Goal: Navigation & Orientation: Find specific page/section

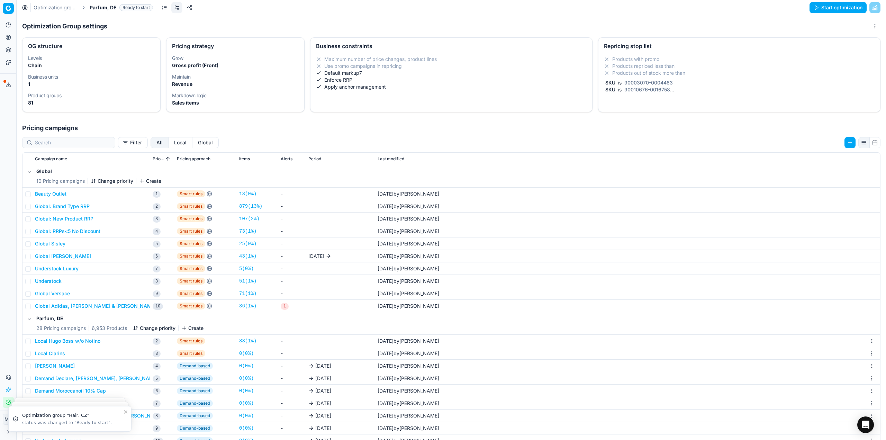
click at [100, 7] on span "Parfum, DE" at bounding box center [103, 7] width 27 height 7
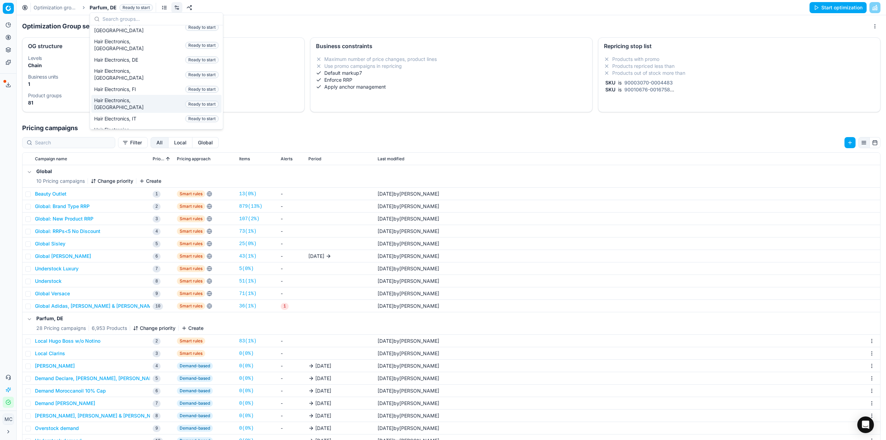
scroll to position [69, 0]
type input "PAR"
click at [147, 63] on div "Parfum, NL Ready to start" at bounding box center [156, 65] width 130 height 11
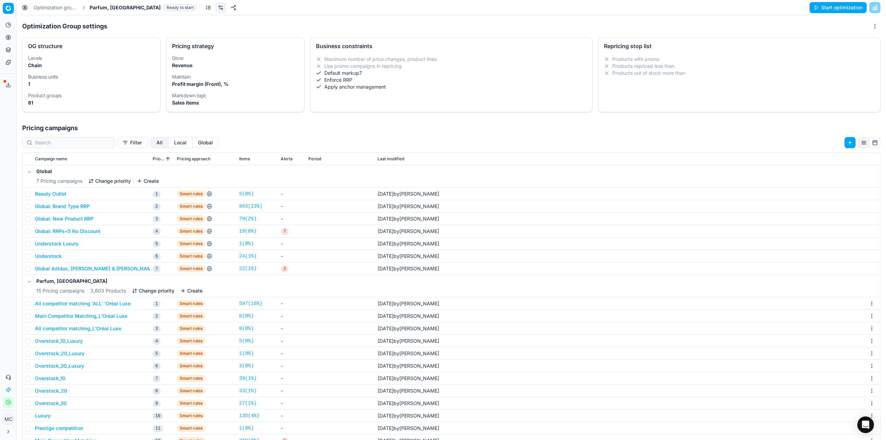
click at [6, 290] on div "Analytics Pricing Product portfolio Templates Export service 20 Contact support…" at bounding box center [8, 214] width 16 height 394
click at [243, 124] on h1 "Pricing campaigns" at bounding box center [452, 128] width 870 height 10
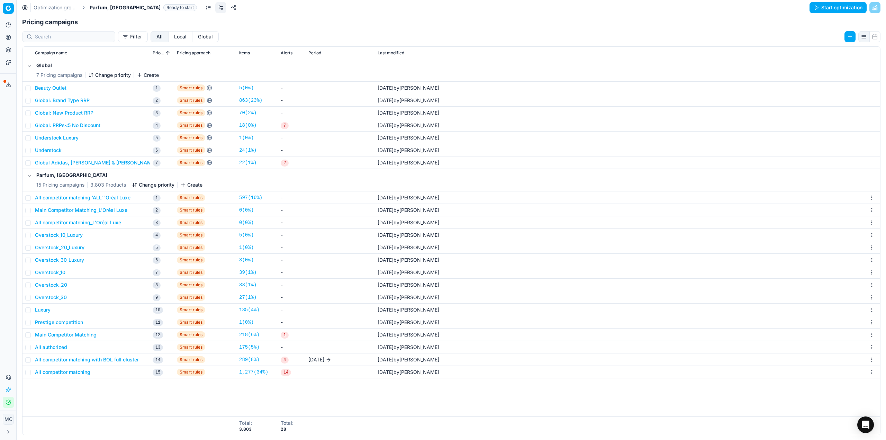
scroll to position [107, 0]
click at [160, 405] on div "Global 7 Pricing campaigns Change priority Create Beauty Outlet 1 Smart rules 5…" at bounding box center [452, 237] width 858 height 357
click at [160, 399] on div "Global 7 Pricing campaigns Change priority Create Beauty Outlet 1 Smart rules 5…" at bounding box center [452, 237] width 858 height 357
click at [4, 294] on div "Analytics Pricing Product portfolio Templates Export service 20 Contact support…" at bounding box center [8, 214] width 16 height 394
click at [219, 403] on div "Global 7 Pricing campaigns Change priority Create Beauty Outlet 1 Smart rules 5…" at bounding box center [452, 237] width 858 height 357
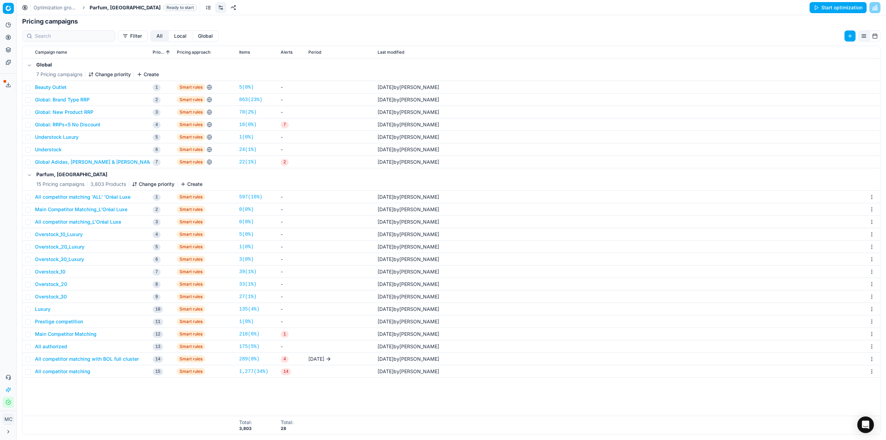
drag, startPoint x: 14, startPoint y: 310, endPoint x: 0, endPoint y: 309, distance: 13.5
click at [0, 309] on div "Pricing platform Analytics Pricing Product portfolio Templates Export service 2…" at bounding box center [8, 220] width 16 height 440
click at [15, 312] on button "Toggle Sidebar" at bounding box center [17, 220] width 6 height 440
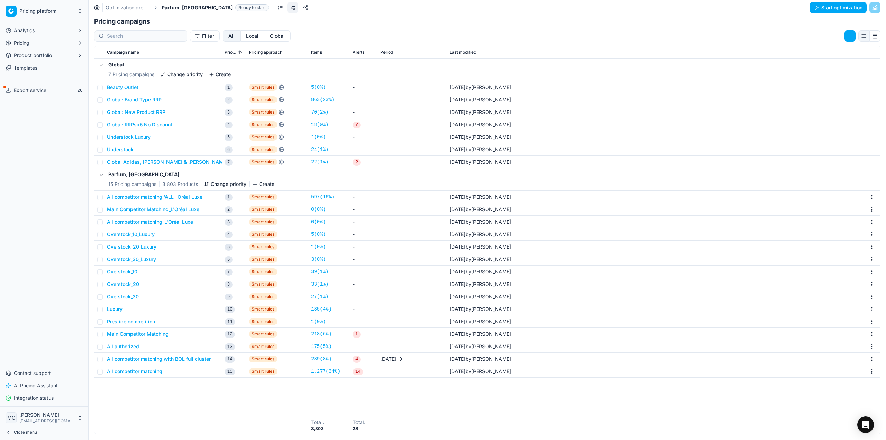
click at [14, 431] on span "Close menu" at bounding box center [25, 433] width 23 height 6
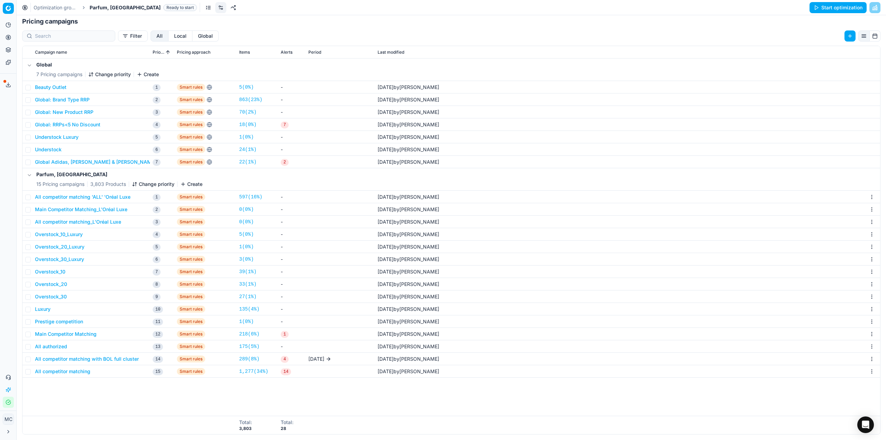
click at [51, 400] on div "Global 7 Pricing campaigns Change priority Create Beauty Outlet 1 Smart rules 5…" at bounding box center [452, 237] width 858 height 357
drag, startPoint x: 14, startPoint y: 356, endPoint x: 36, endPoint y: 354, distance: 21.9
click at [36, 354] on div "Pricing platform Analytics Pricing Product portfolio Templates Export service 2…" at bounding box center [443, 220] width 886 height 440
click at [9, 434] on button "Close menu" at bounding box center [8, 431] width 11 height 11
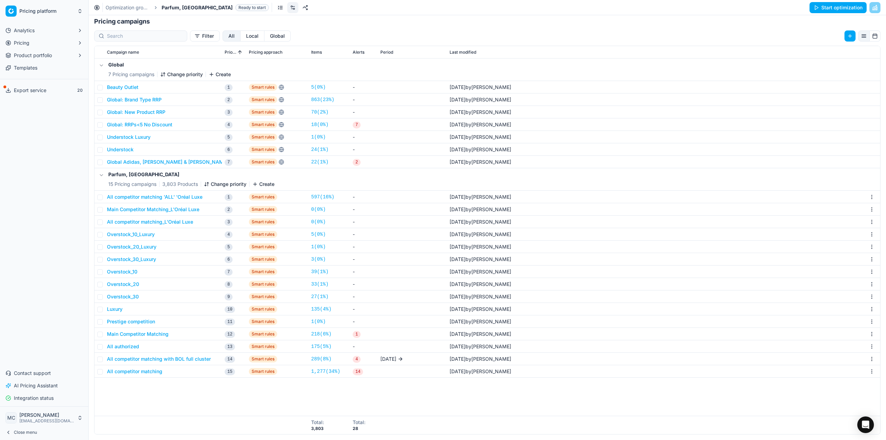
click at [9, 432] on icon at bounding box center [9, 433] width 6 height 6
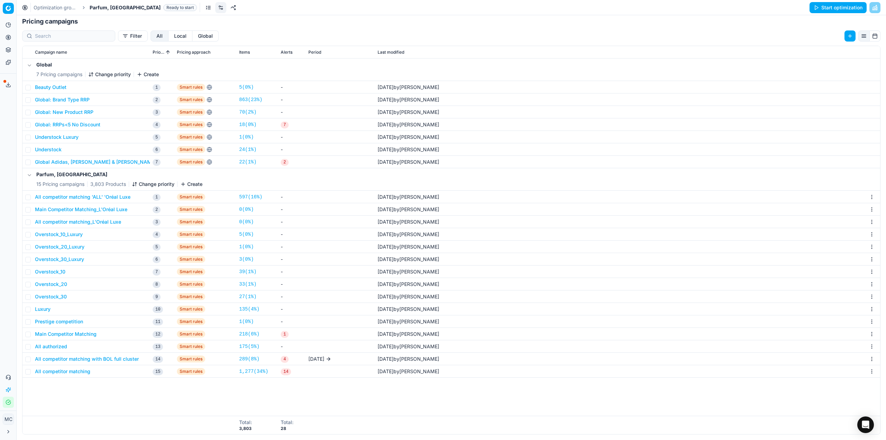
click at [45, 390] on div "Global 7 Pricing campaigns Change priority Create Beauty Outlet 1 Smart rules 5…" at bounding box center [452, 237] width 858 height 357
click at [4, 431] on button "Close menu" at bounding box center [8, 431] width 11 height 11
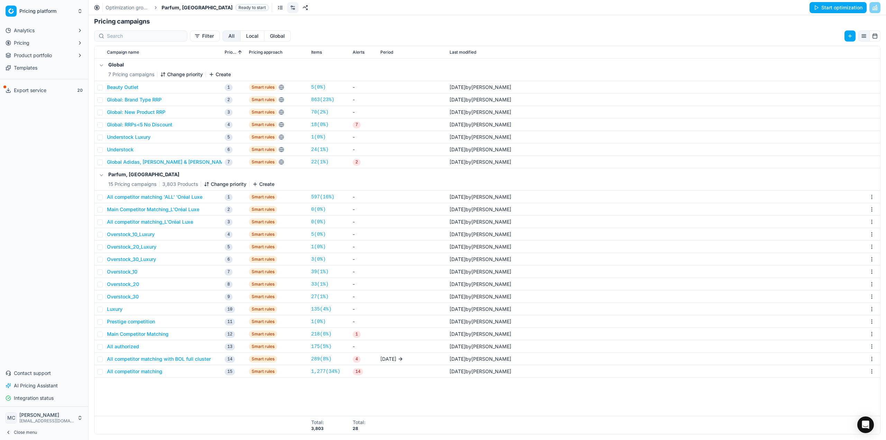
click at [8, 432] on icon at bounding box center [8, 432] width 1 height 3
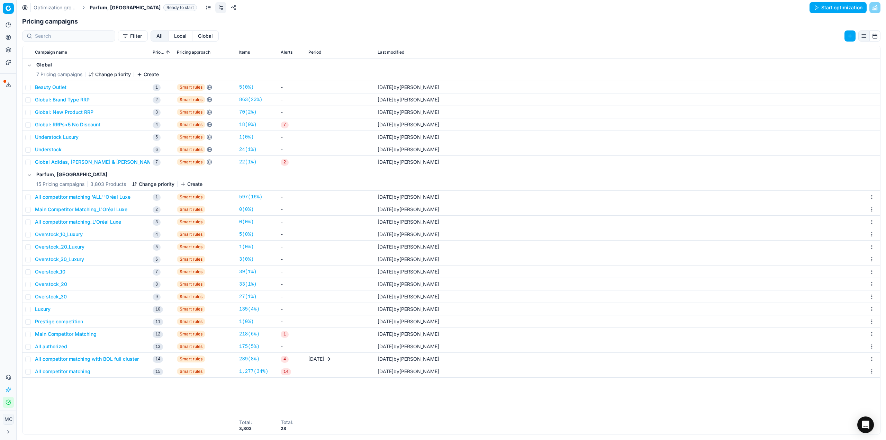
click at [8, 432] on icon at bounding box center [9, 432] width 6 height 6
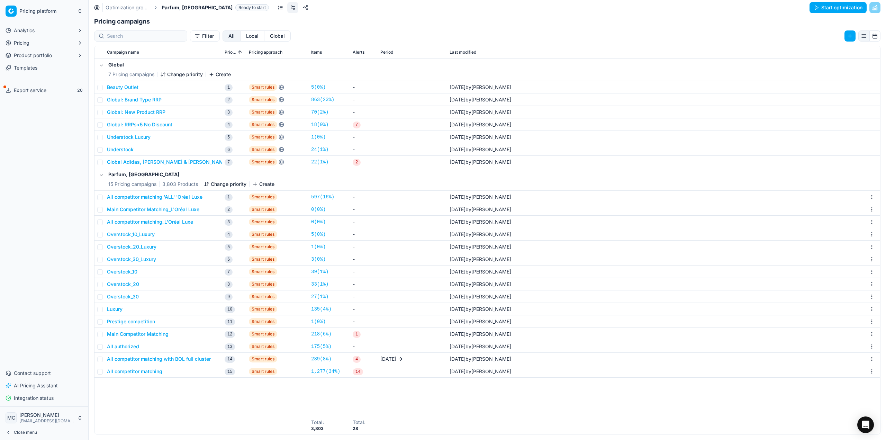
click at [8, 432] on icon at bounding box center [8, 432] width 1 height 3
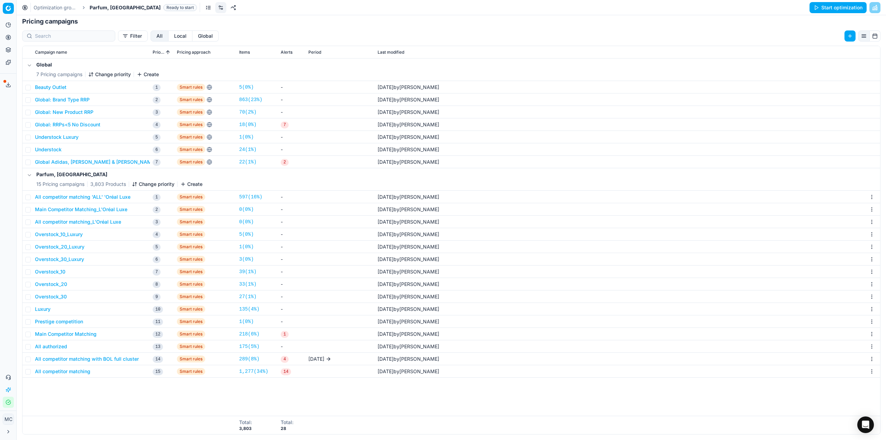
click at [14, 334] on button "Toggle Sidebar" at bounding box center [17, 220] width 6 height 440
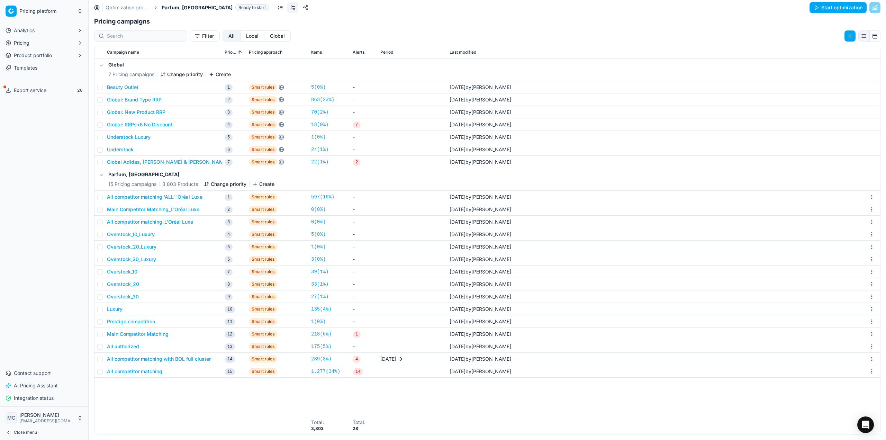
click at [14, 334] on div "Analytics Pricing Product portfolio Templates Export service 20 Contact support…" at bounding box center [44, 214] width 88 height 384
click at [60, 434] on button "Close menu" at bounding box center [44, 433] width 83 height 10
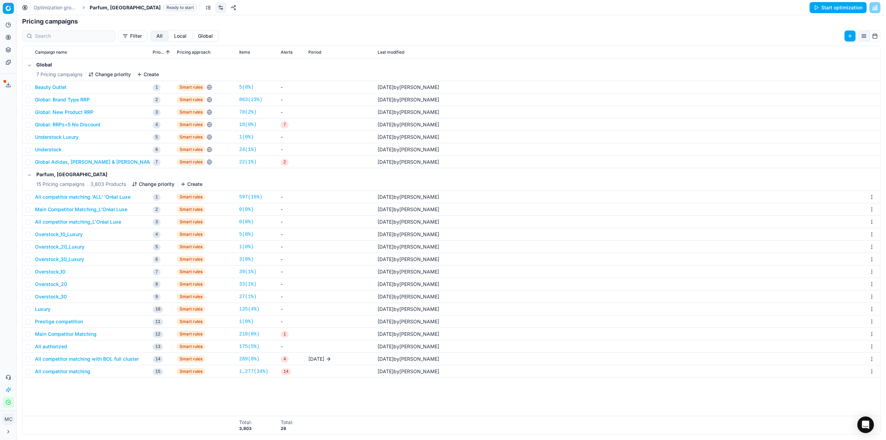
click at [12, 432] on button "Close menu" at bounding box center [8, 431] width 11 height 11
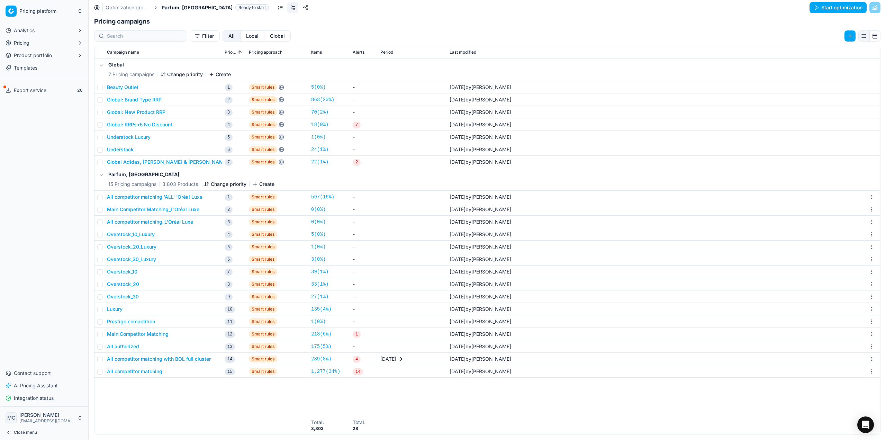
click at [12, 432] on button "Close menu" at bounding box center [44, 433] width 83 height 10
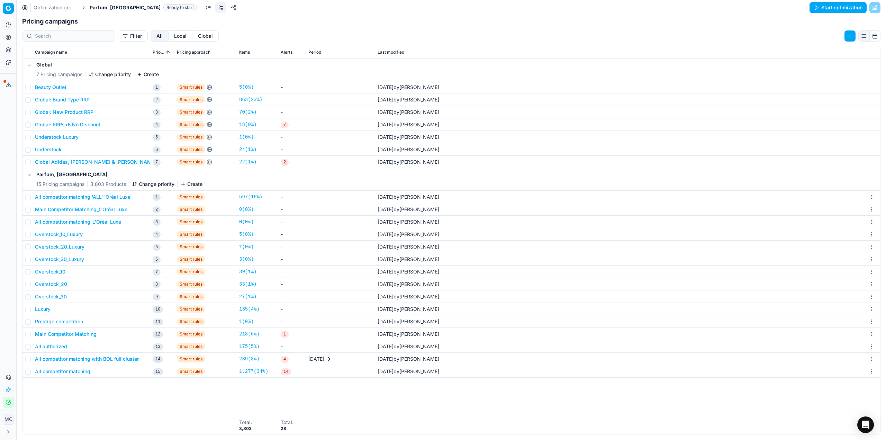
click at [12, 432] on button "Close menu" at bounding box center [8, 431] width 11 height 11
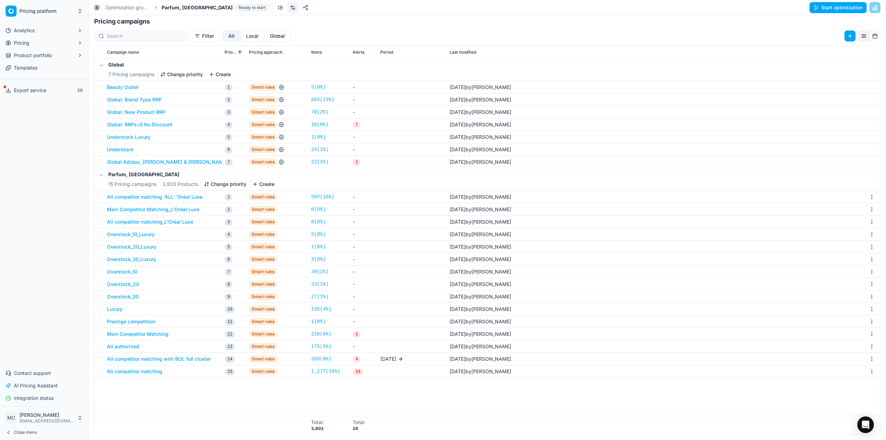
click at [12, 432] on button "Close menu" at bounding box center [44, 433] width 83 height 10
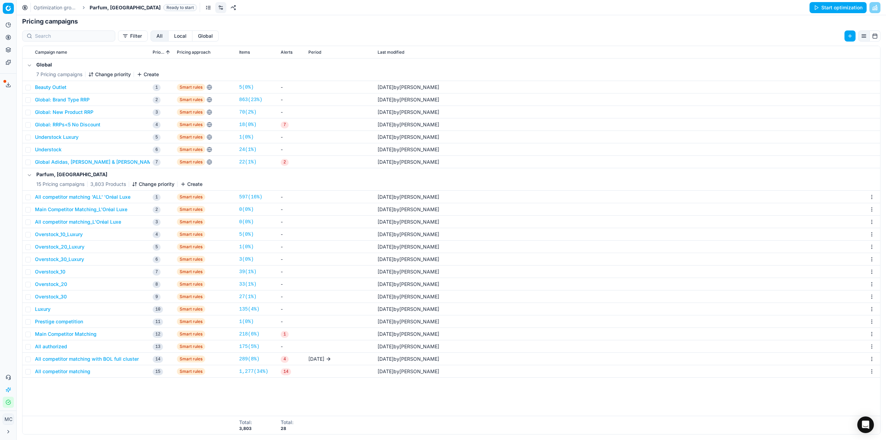
click at [12, 432] on button "Close menu" at bounding box center [8, 431] width 11 height 11
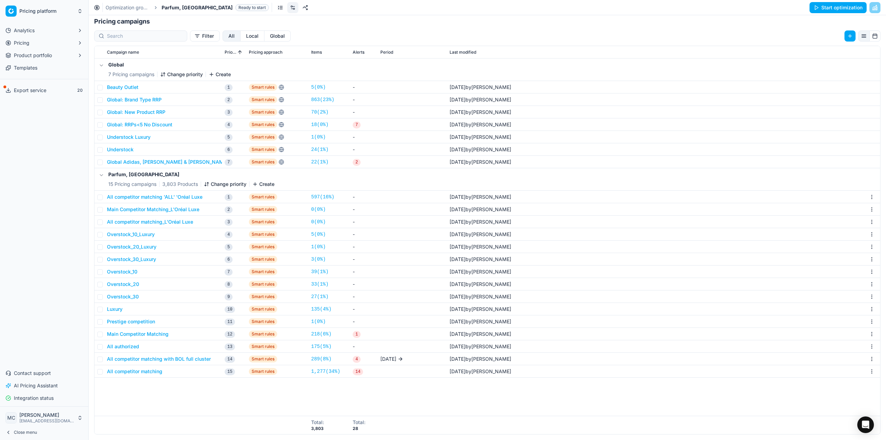
click at [12, 432] on button "Close menu" at bounding box center [44, 433] width 83 height 10
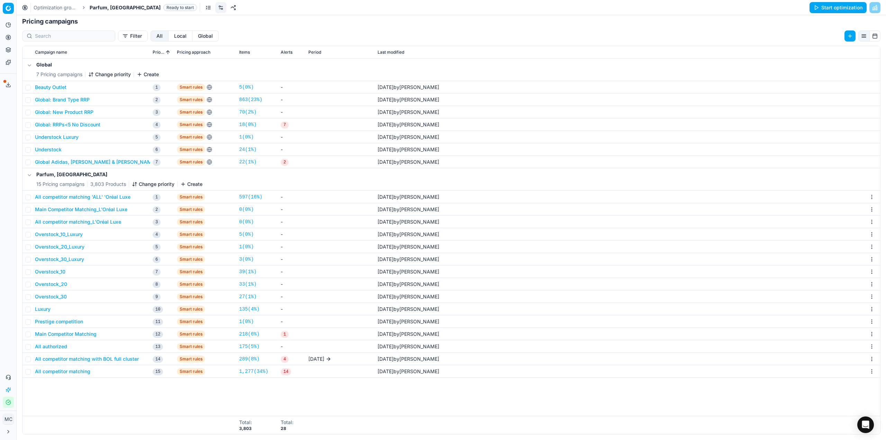
click at [12, 432] on button "Close menu" at bounding box center [8, 431] width 11 height 11
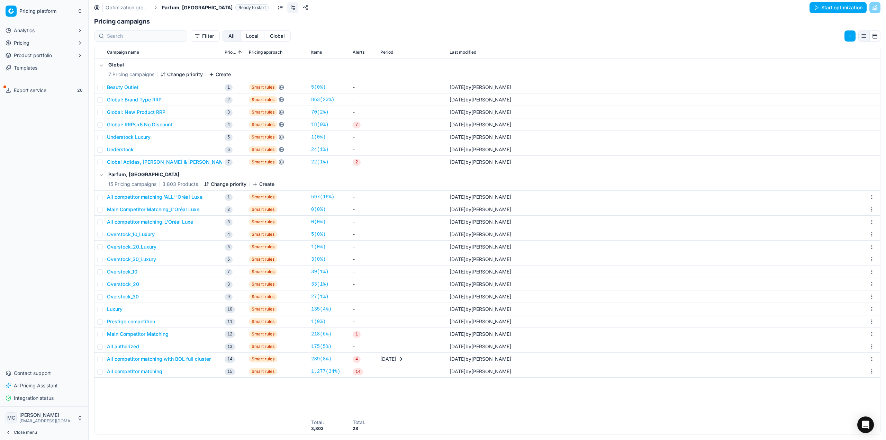
click at [12, 432] on button "Close menu" at bounding box center [44, 433] width 83 height 10
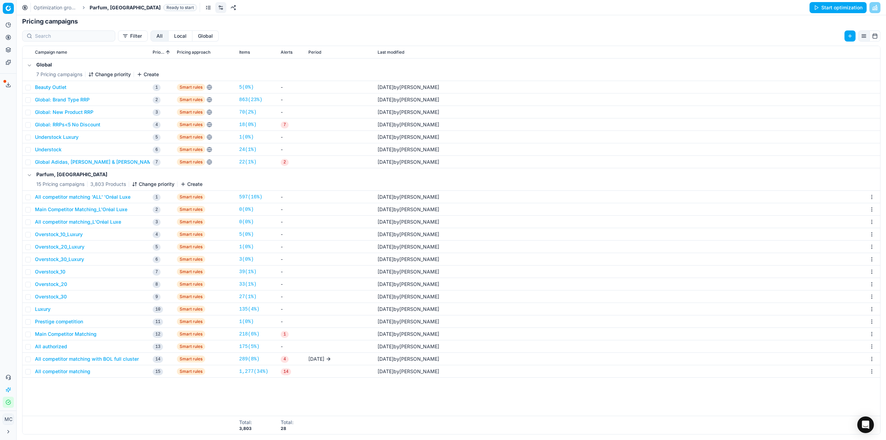
click at [12, 432] on button "Close menu" at bounding box center [8, 431] width 11 height 11
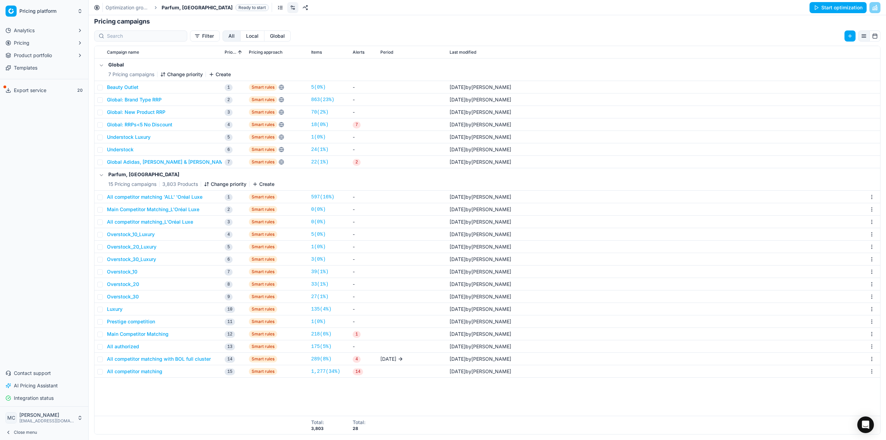
click at [12, 432] on button "Close menu" at bounding box center [44, 433] width 83 height 10
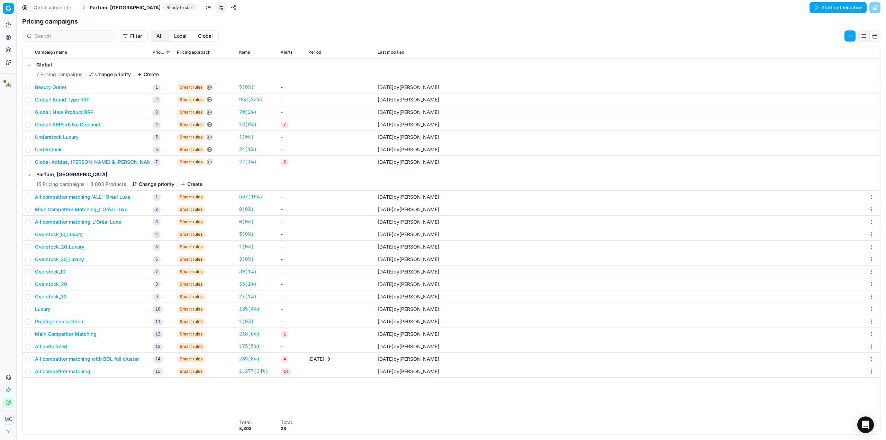
click at [12, 432] on button "Close menu" at bounding box center [8, 431] width 11 height 11
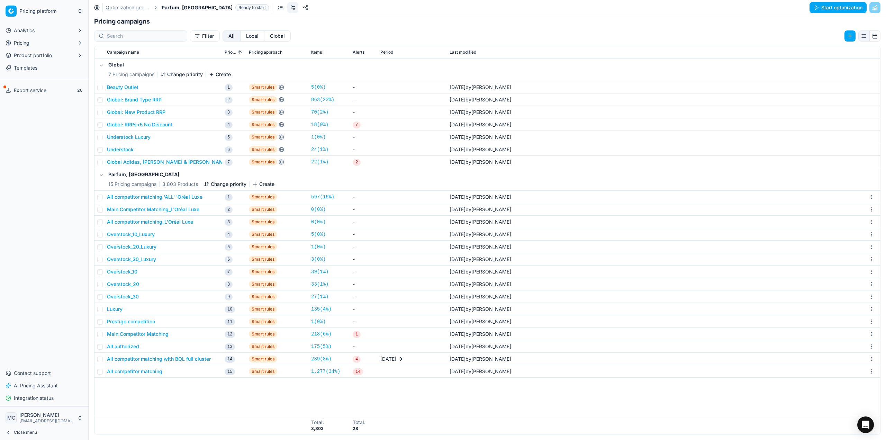
click at [12, 432] on button "Close menu" at bounding box center [44, 433] width 83 height 10
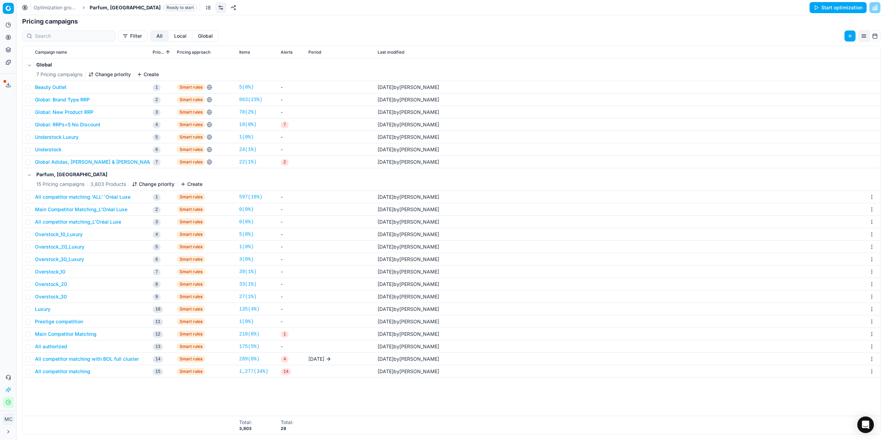
click at [7, 323] on div "Analytics Pricing Product portfolio Templates Export service 20 Contact support…" at bounding box center [8, 214] width 16 height 394
drag, startPoint x: 14, startPoint y: 332, endPoint x: 73, endPoint y: 394, distance: 84.7
click at [73, 394] on div "Pricing platform Analytics Pricing Product portfolio Templates Export service 2…" at bounding box center [443, 220] width 886 height 440
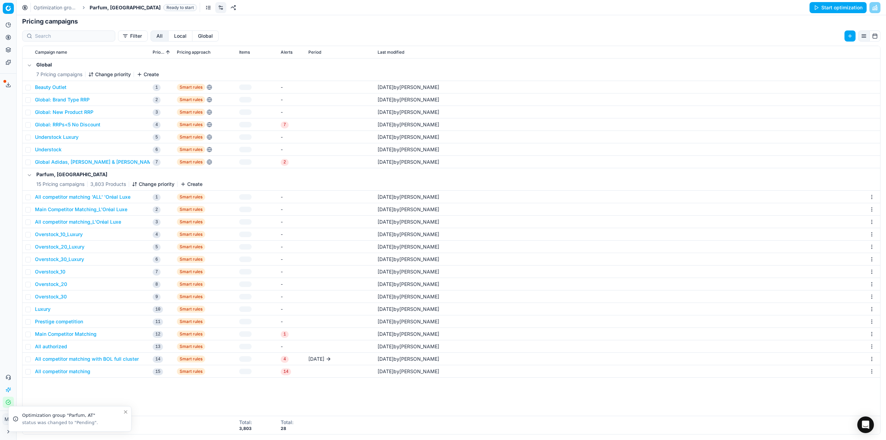
click at [124, 411] on icon "Close toast" at bounding box center [125, 412] width 3 height 3
click at [123, 398] on div "Global 7 Pricing campaigns Change priority Create Beauty Outlet 1 Smart rules -…" at bounding box center [452, 237] width 858 height 357
